Goal: Navigation & Orientation: Find specific page/section

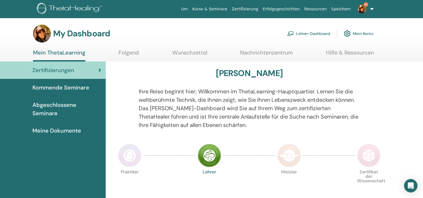
click at [313, 33] on link "Lehrer-Dashboard" at bounding box center [308, 33] width 43 height 12
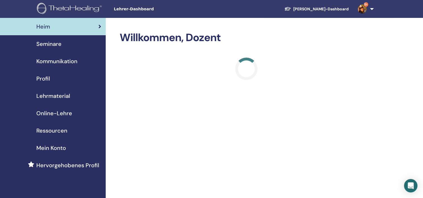
click at [48, 44] on span "Seminare" at bounding box center [48, 44] width 25 height 8
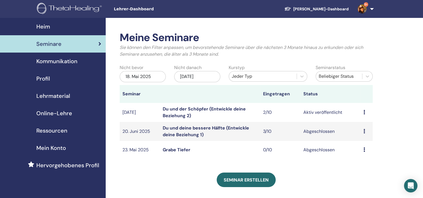
click at [184, 116] on link "Du und der Schöpfer (Entwickle deine Beziehung 2)" at bounding box center [204, 112] width 83 height 13
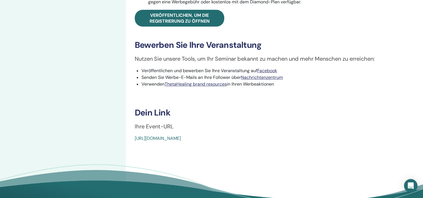
scroll to position [224, 0]
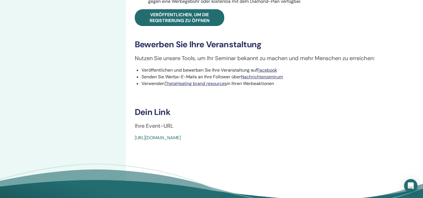
drag, startPoint x: 133, startPoint y: 138, endPoint x: 272, endPoint y: 137, distance: 139.1
copy link "https://www.thetahealing.com/seminar-357972-details.html"
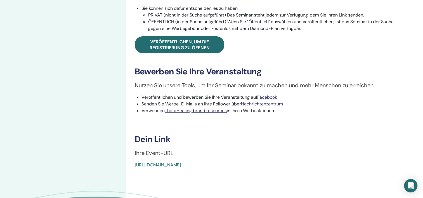
scroll to position [140, 0]
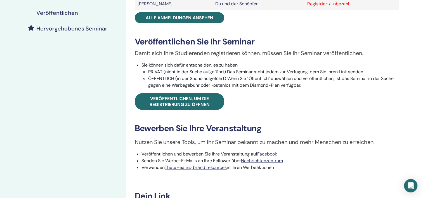
click at [318, 114] on div "Du und der Schöpfer Ereignistyp Persönlich Ereignisstatus Aktiv veröffentlicht …" at bounding box center [267, 58] width 276 height 334
